Goal: Transaction & Acquisition: Book appointment/travel/reservation

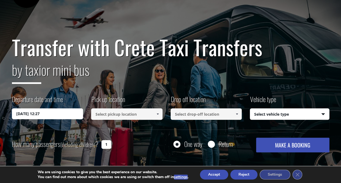
scroll to position [27, 0]
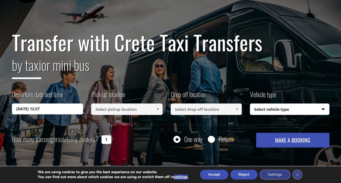
click at [59, 109] on input "[DATE] 12:27" at bounding box center [47, 108] width 71 height 11
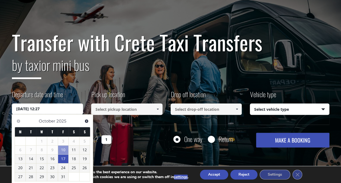
click at [62, 157] on link "17" at bounding box center [63, 158] width 11 height 9
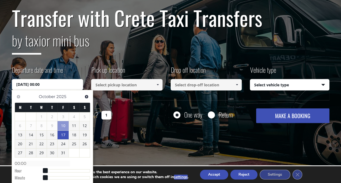
scroll to position [54, 0]
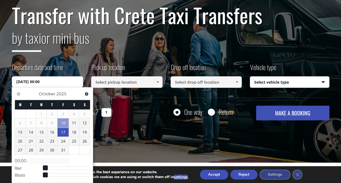
click at [60, 132] on link "17" at bounding box center [62, 132] width 11 height 9
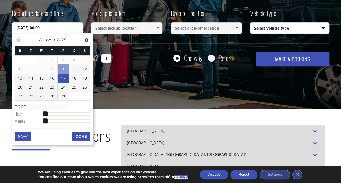
scroll to position [108, 0]
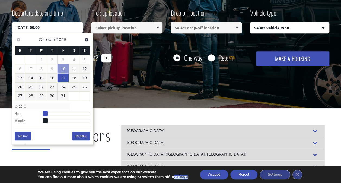
type input "[DATE] 01:00"
type input "01:00"
type input "[DATE] 02:00"
type input "02:00"
type input "[DATE] 03:00"
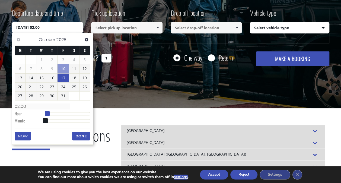
type input "03:00"
type input "[DATE] 04:00"
type input "04:00"
type input "[DATE] 05:00"
type input "05:00"
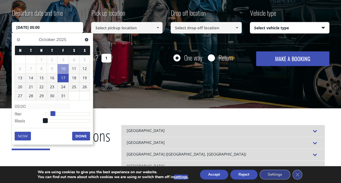
type input "[DATE] 06:00"
type input "06:00"
type input "[DATE] 07:00"
type input "07:00"
type input "[DATE] 08:00"
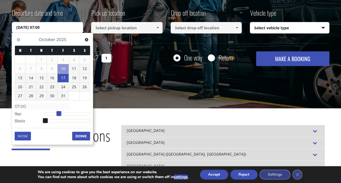
type input "08:00"
type input "[DATE] 09:00"
type input "09:00"
type input "[DATE] 10:00"
type input "10:00"
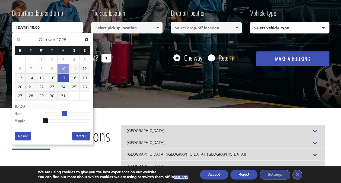
type input "[DATE] 11:00"
type input "11:00"
type input "[DATE] 12:00"
type input "12:00"
type input "[DATE] 13:00"
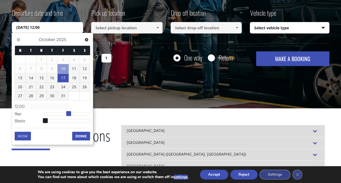
type input "13:00"
type input "[DATE] 14:00"
type input "14:00"
type input "[DATE] 15:00"
type input "15:00"
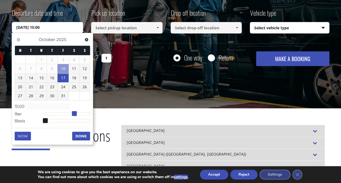
type input "[DATE] 16:00"
type input "16:00"
type input "[DATE] 17:00"
type input "17:00"
drag, startPoint x: 46, startPoint y: 112, endPoint x: 80, endPoint y: 111, distance: 33.6
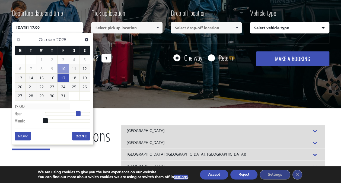
click at [80, 111] on span at bounding box center [78, 113] width 5 height 5
type input "[DATE] 17:01"
type input "17:01"
type input "[DATE] 17:03"
type input "17:03"
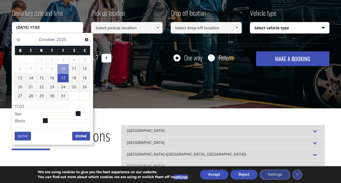
type input "[DATE] 17:06"
type input "17:06"
type input "[DATE] 17:10"
type input "17:10"
type input "[DATE] 17:14"
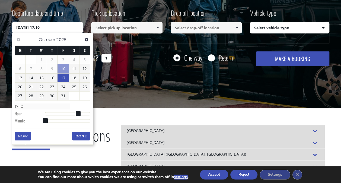
type input "17:14"
type input "[DATE] 17:17"
type input "17:17"
type input "[DATE] 17:21"
type input "17:21"
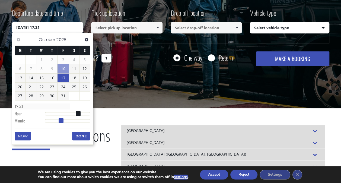
type input "[DATE] 17:23"
type input "17:23"
type input "[DATE] 17:24"
type input "17:24"
type input "[DATE] 17:26"
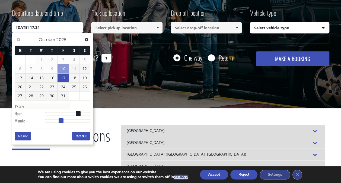
type input "17:26"
type input "[DATE] 17:27"
type input "17:27"
type input "[DATE] 17:28"
type input "17:28"
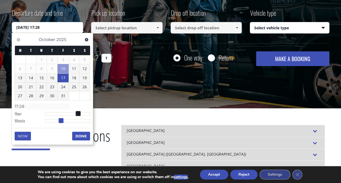
type input "[DATE] 17:29"
type input "17:29"
type input "[DATE] 17:30"
type input "17:30"
type input "[DATE] 17:31"
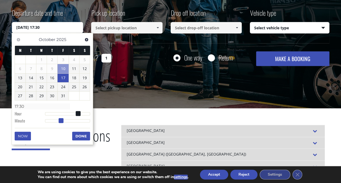
type input "17:31"
type input "[DATE] 17:32"
type input "17:32"
type input "[DATE] 17:33"
type input "17:33"
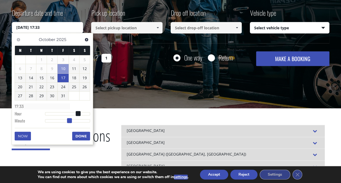
type input "[DATE] 17:34"
type input "17:34"
type input "[DATE] 17:35"
type input "17:35"
type input "[DATE] 17:36"
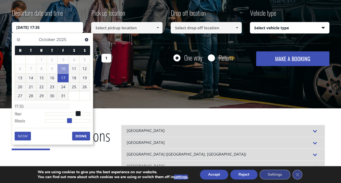
type input "17:36"
type input "[DATE] 17:37"
type input "17:37"
type input "[DATE] 17:39"
type input "17:39"
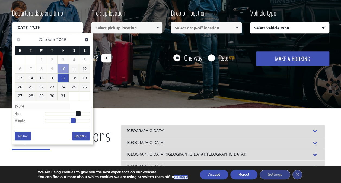
type input "[DATE] 17:40"
type input "17:40"
type input "[DATE] 17:41"
type input "17:41"
type input "[DATE] 17:42"
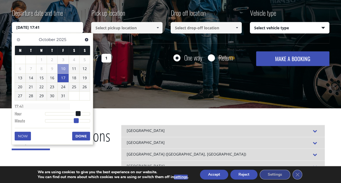
type input "17:42"
type input "[DATE] 17:43"
type input "17:43"
type input "[DATE] 17:44"
type input "17:44"
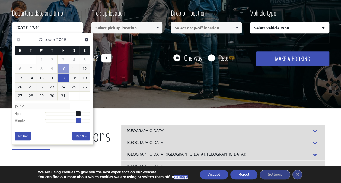
type input "[DATE] 17:45"
type input "17:45"
drag, startPoint x: 46, startPoint y: 118, endPoint x: 79, endPoint y: 120, distance: 33.6
click at [79, 120] on span at bounding box center [79, 120] width 5 height 5
click at [79, 136] on button "Done" at bounding box center [81, 135] width 18 height 9
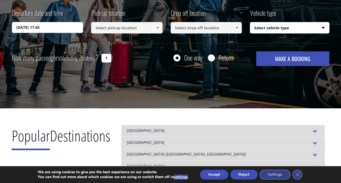
click at [109, 28] on input at bounding box center [126, 27] width 71 height 11
click at [156, 28] on span at bounding box center [157, 27] width 4 height 4
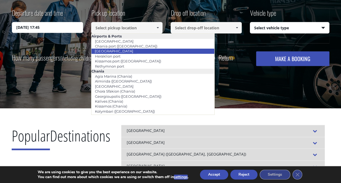
click at [114, 51] on link "[GEOGRAPHIC_DATA]" at bounding box center [114, 51] width 46 height 8
type input "[GEOGRAPHIC_DATA]"
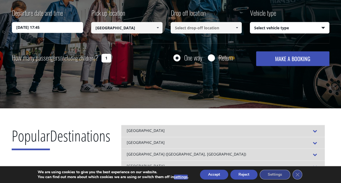
click at [195, 26] on input at bounding box center [205, 27] width 71 height 11
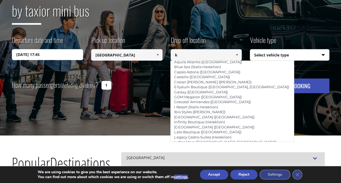
scroll to position [185, 0]
type input "k"
